Goal: Transaction & Acquisition: Subscribe to service/newsletter

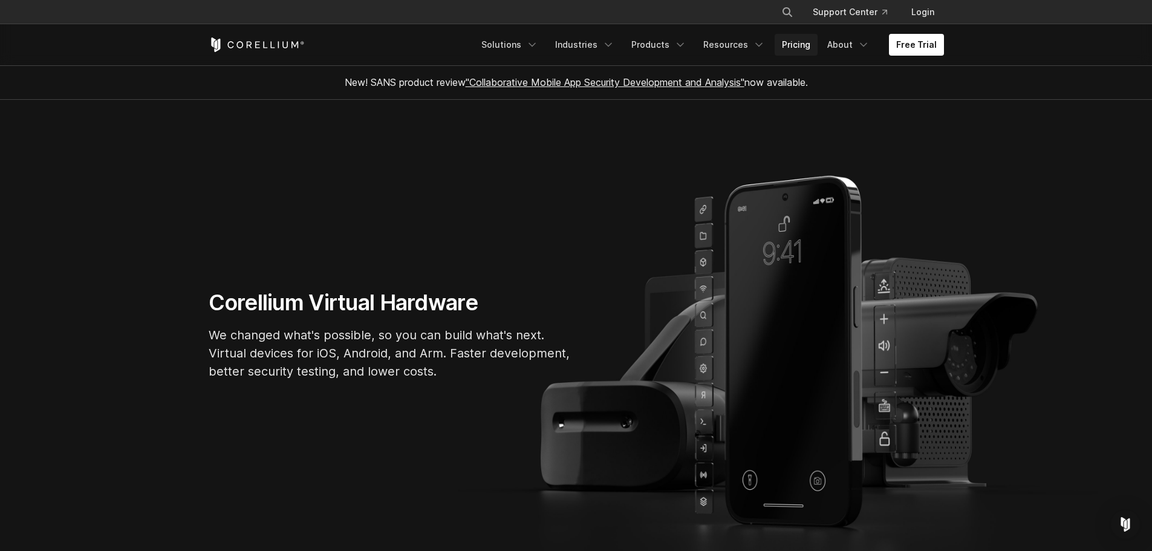
click at [804, 43] on link "Pricing" at bounding box center [796, 45] width 43 height 22
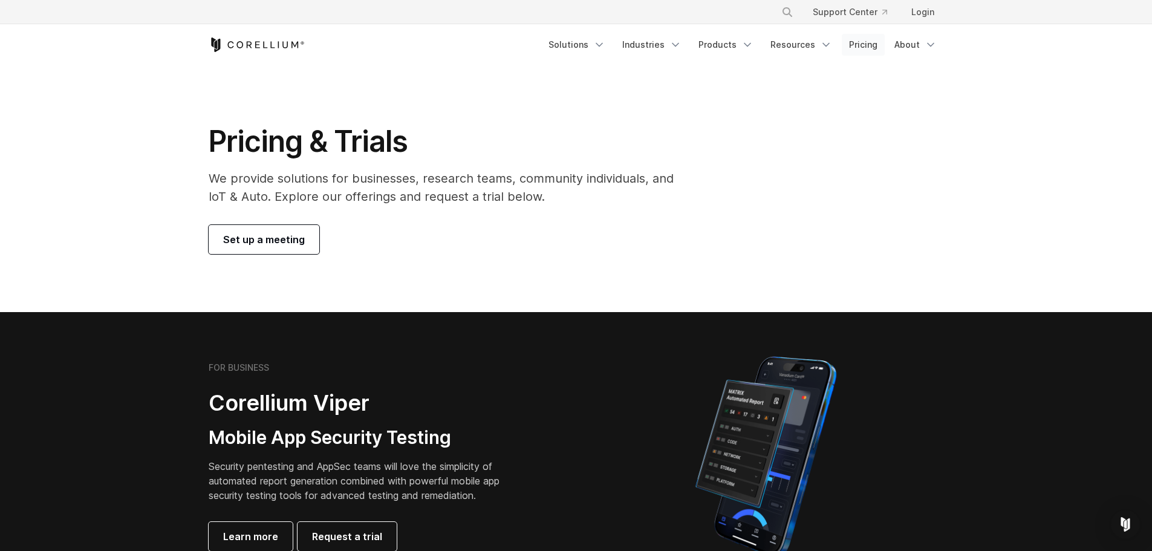
click at [866, 43] on link "Pricing" at bounding box center [863, 45] width 43 height 22
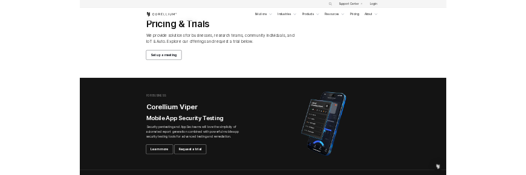
scroll to position [60, 0]
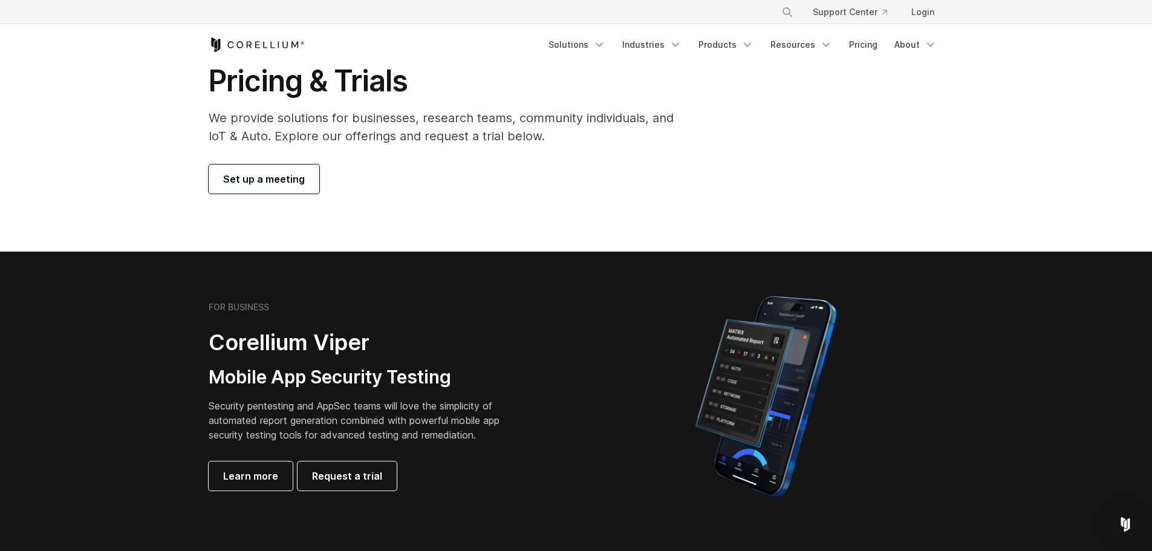
click at [1042, 194] on section "Pricing & Trials We provide solutions for businesses, research teams, community…" at bounding box center [576, 128] width 1152 height 247
